Goal: Find specific page/section

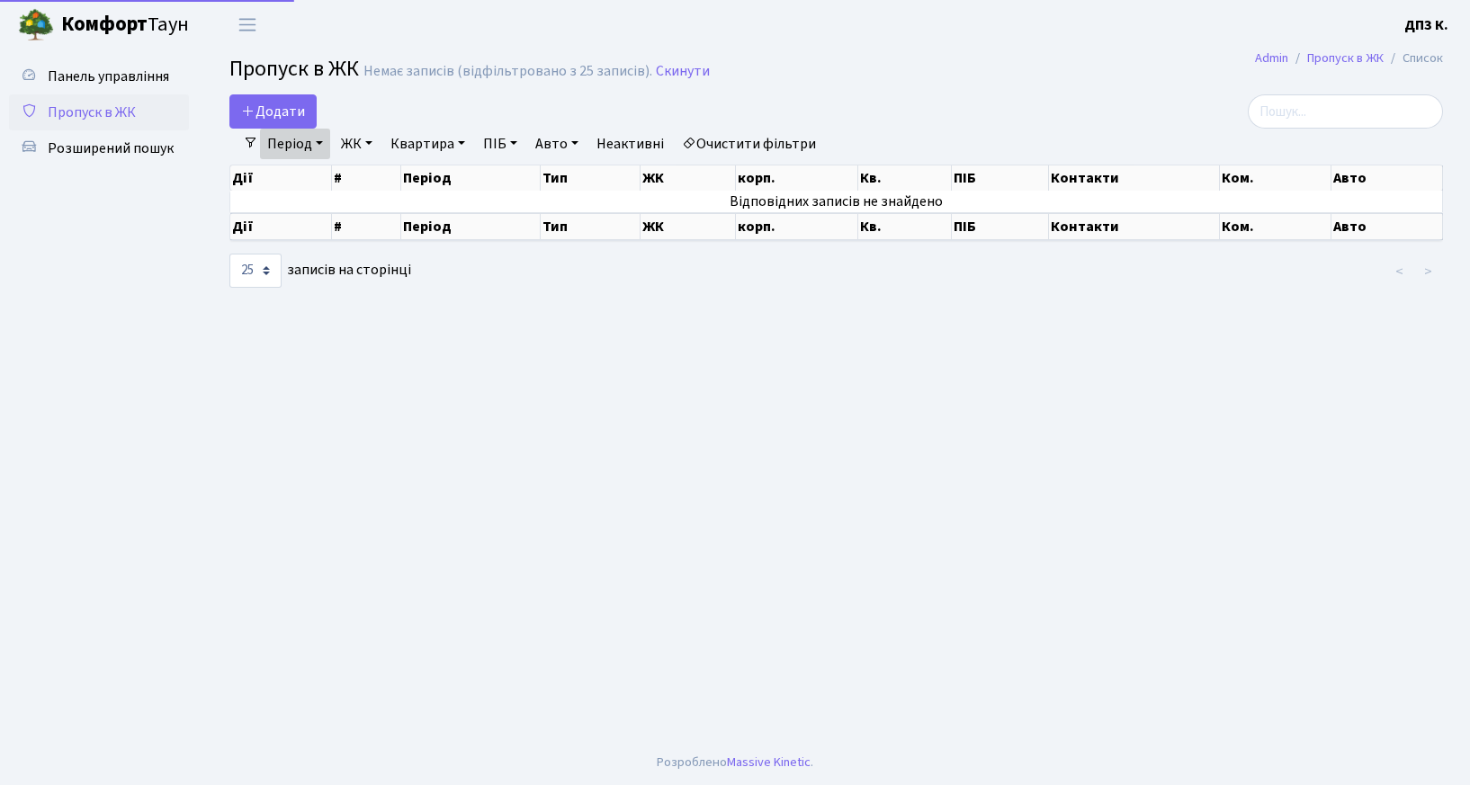
select select "25"
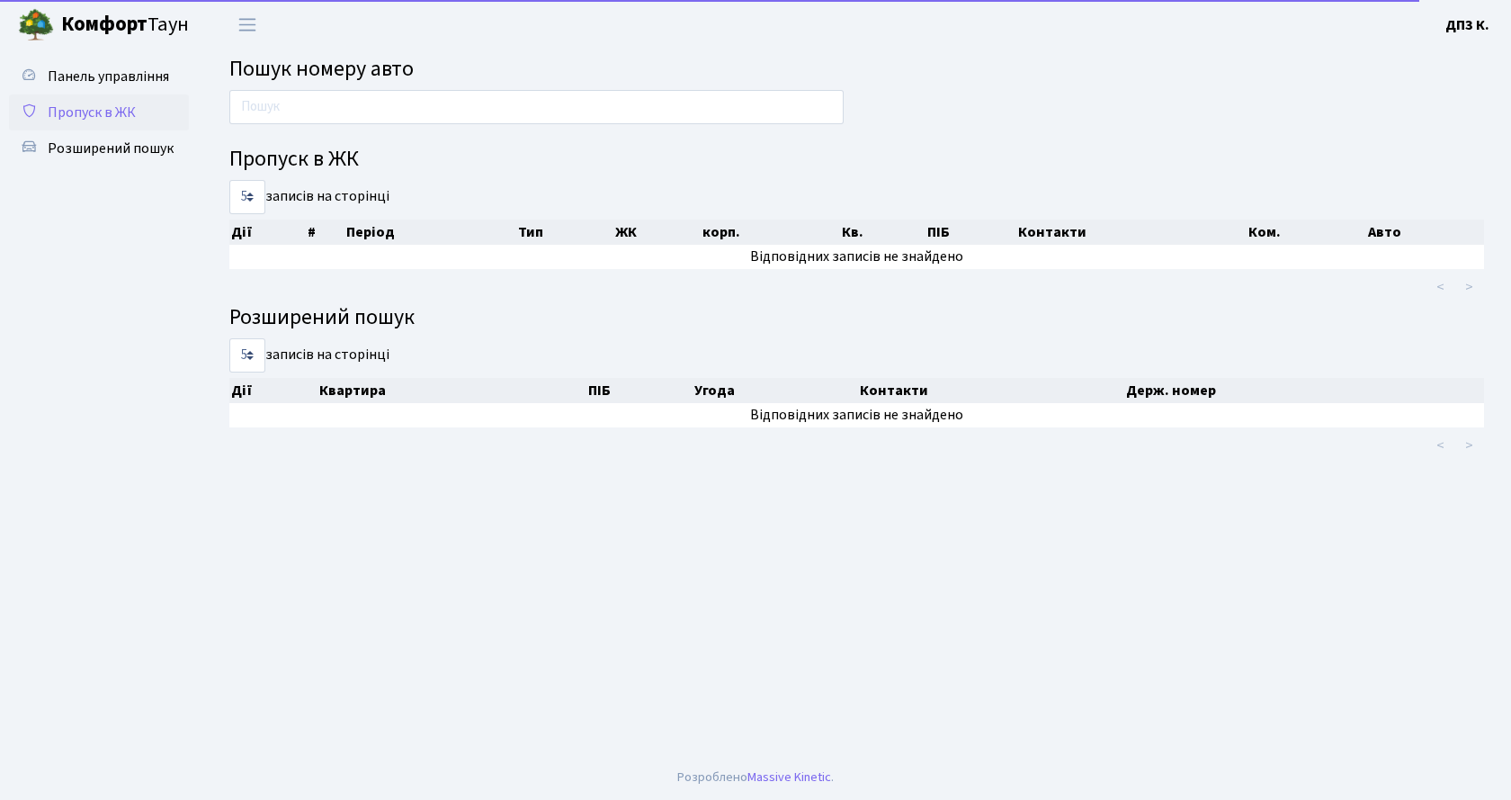
click at [85, 112] on span "Пропуск в ЖК" at bounding box center [92, 113] width 88 height 20
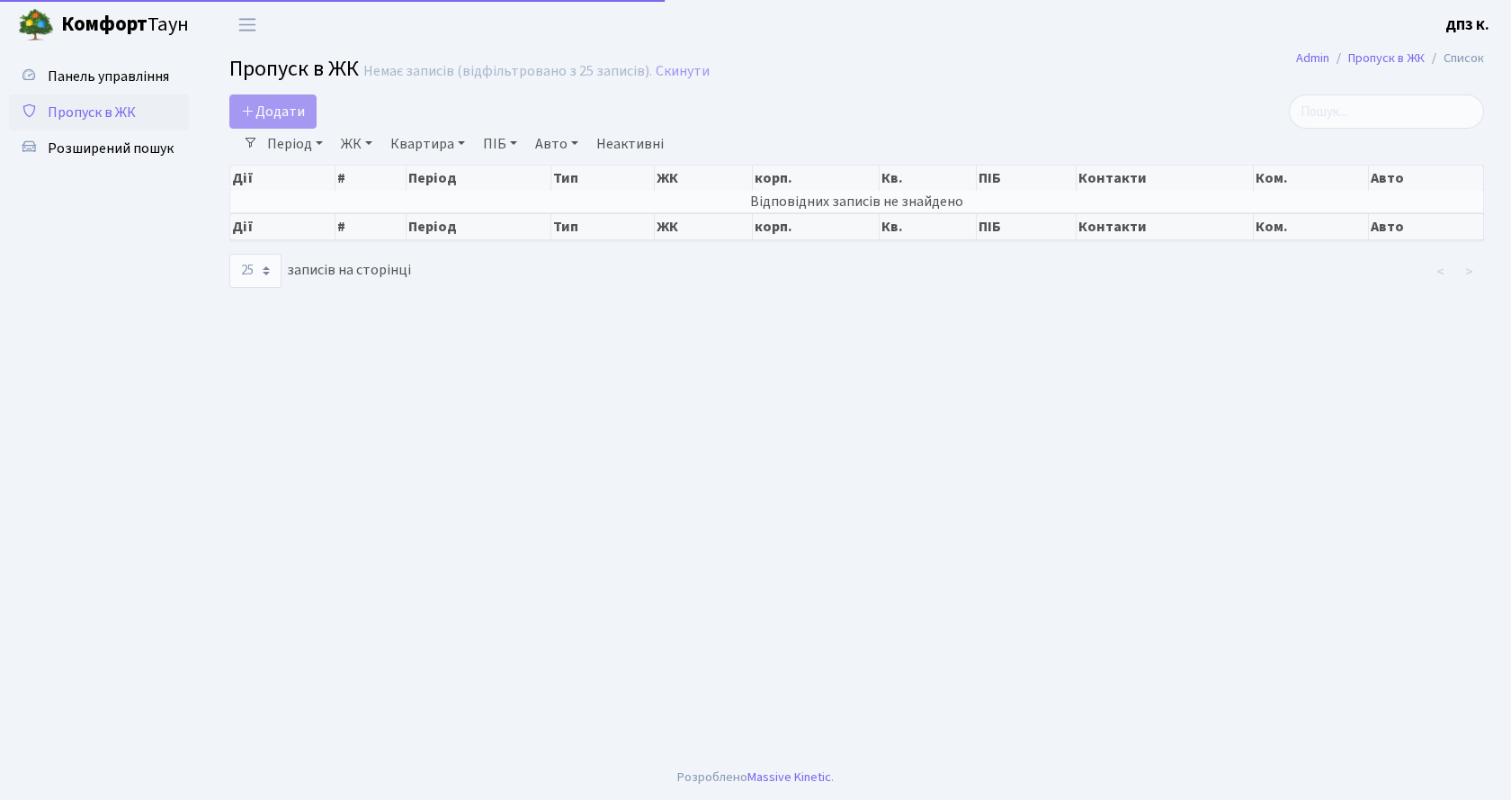
select select "25"
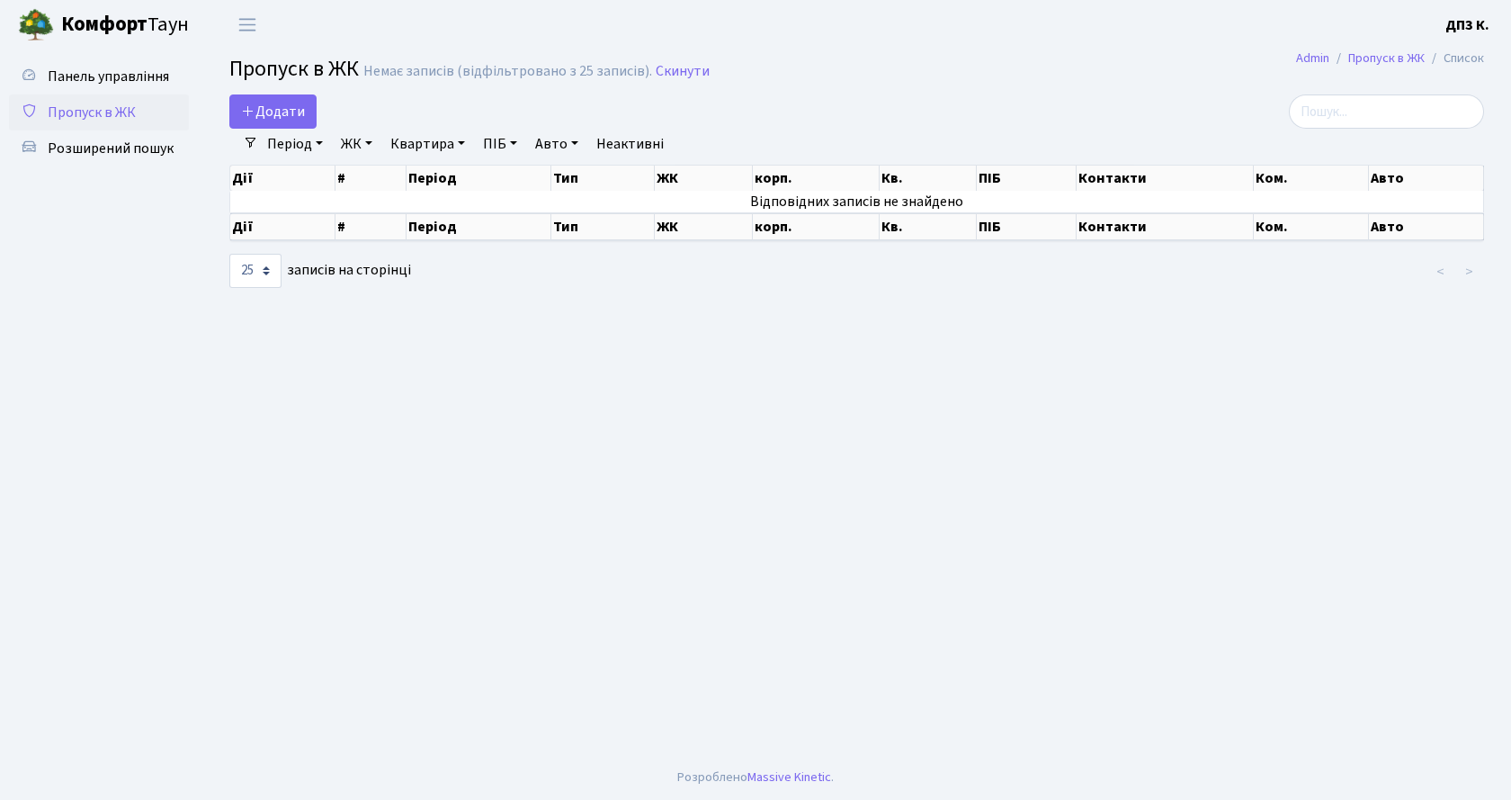
click at [283, 146] on link "Період" at bounding box center [295, 144] width 70 height 31
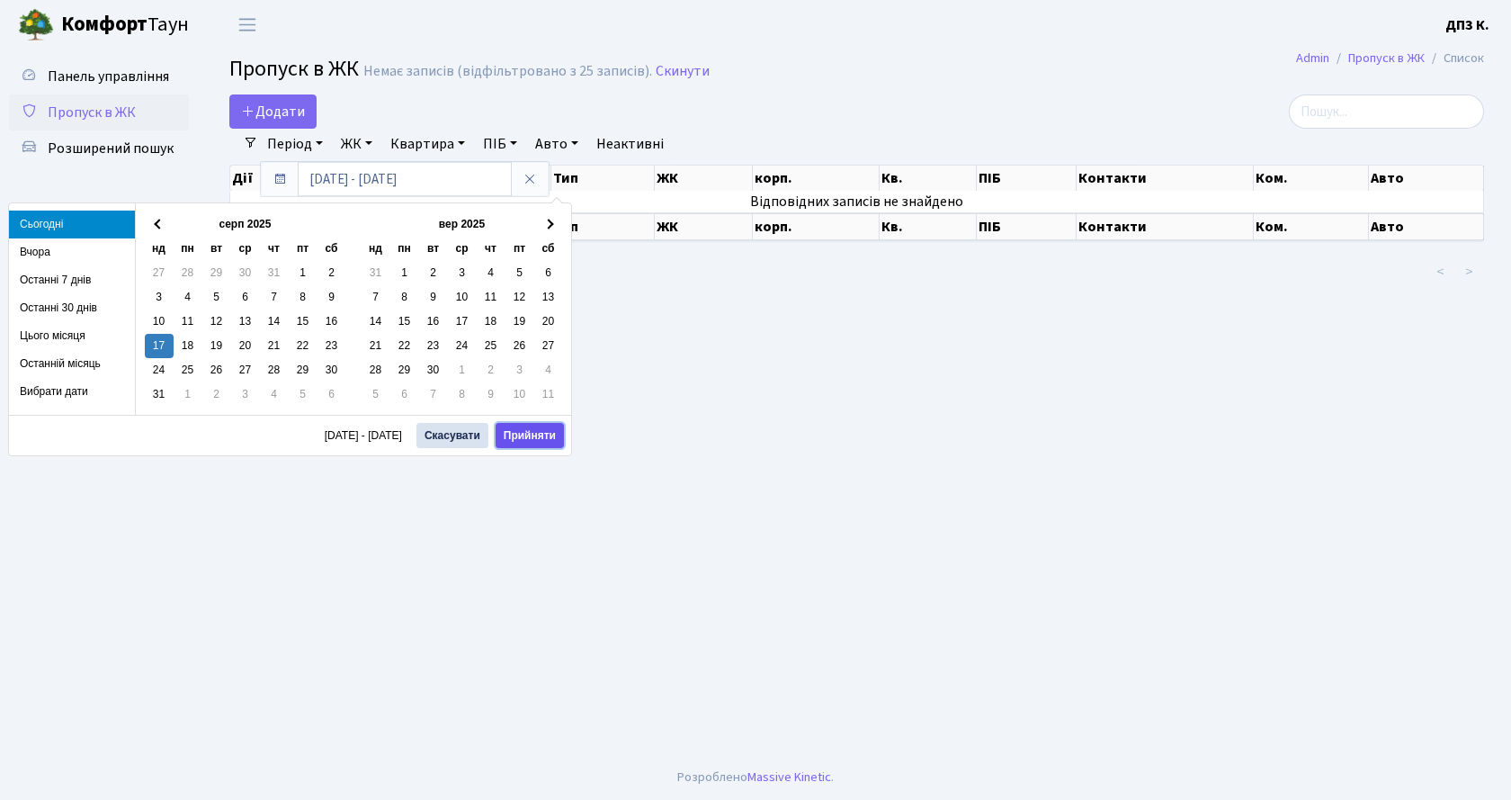
click at [532, 436] on button "Прийняти" at bounding box center [530, 435] width 68 height 25
